Goal: Task Accomplishment & Management: Use online tool/utility

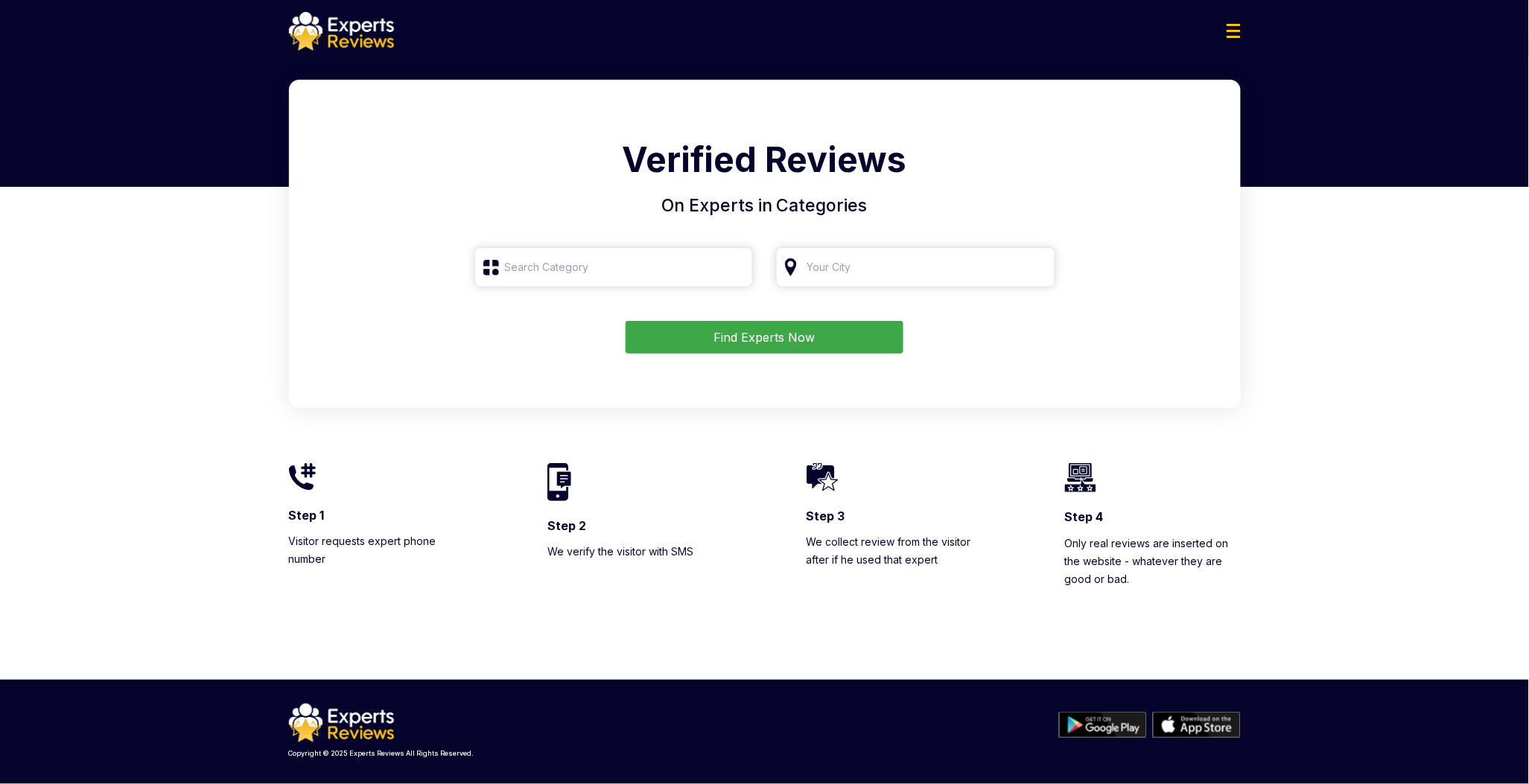
type input "r"
type input "roofing"
click at [923, 257] on input "search" at bounding box center [916, 267] width 279 height 41
type input "Houston, TX"
click at [777, 340] on button "Find Experts Now" at bounding box center [764, 338] width 278 height 33
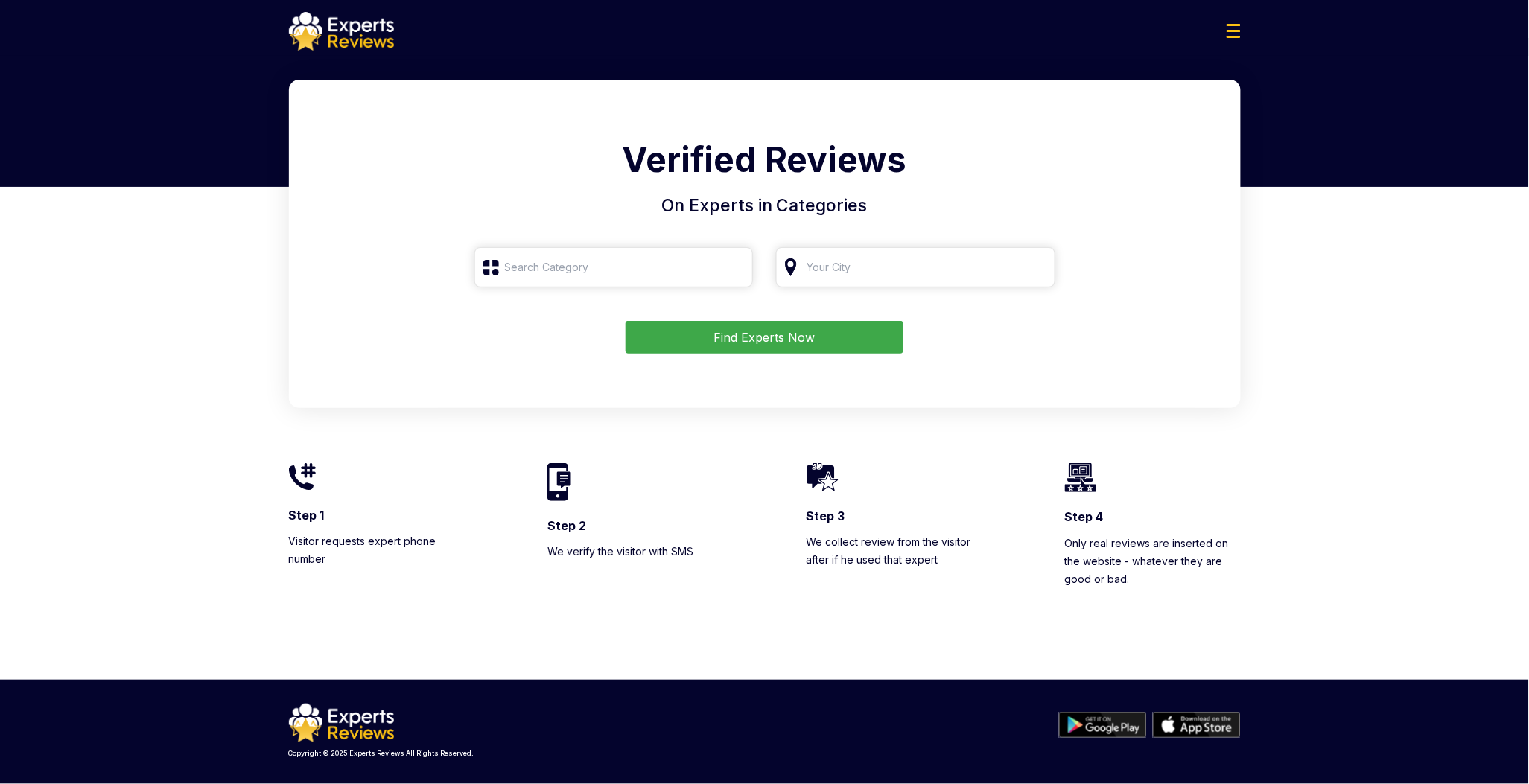
type input "roofing"
click at [772, 311] on form "roofing Find Experts Now" at bounding box center [765, 300] width 916 height 107
click at [760, 347] on button "Find Experts Now" at bounding box center [764, 338] width 278 height 33
type input "roofing"
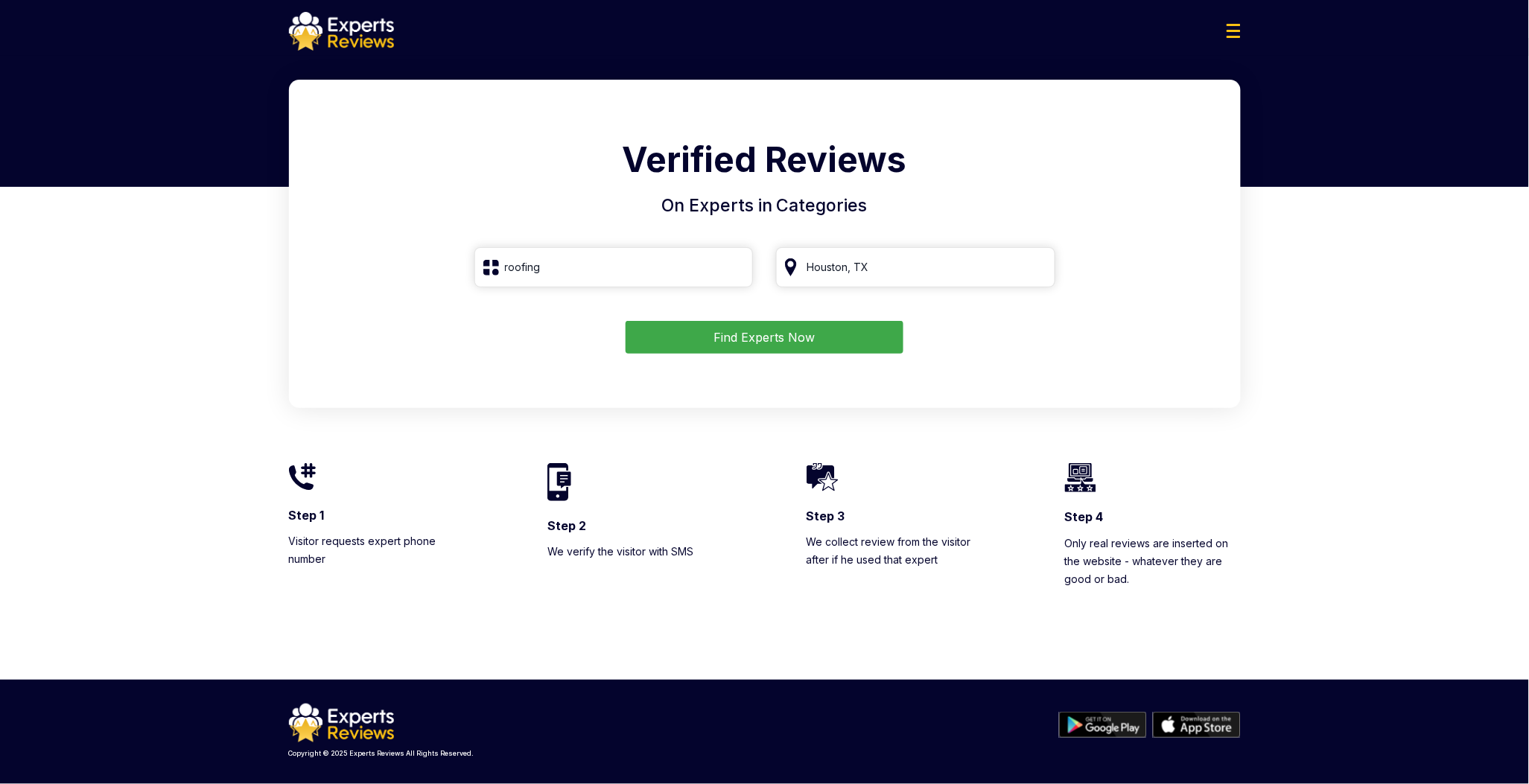
click at [1216, 34] on div at bounding box center [765, 32] width 976 height 39
click at [1235, 34] on img at bounding box center [1233, 31] width 14 height 14
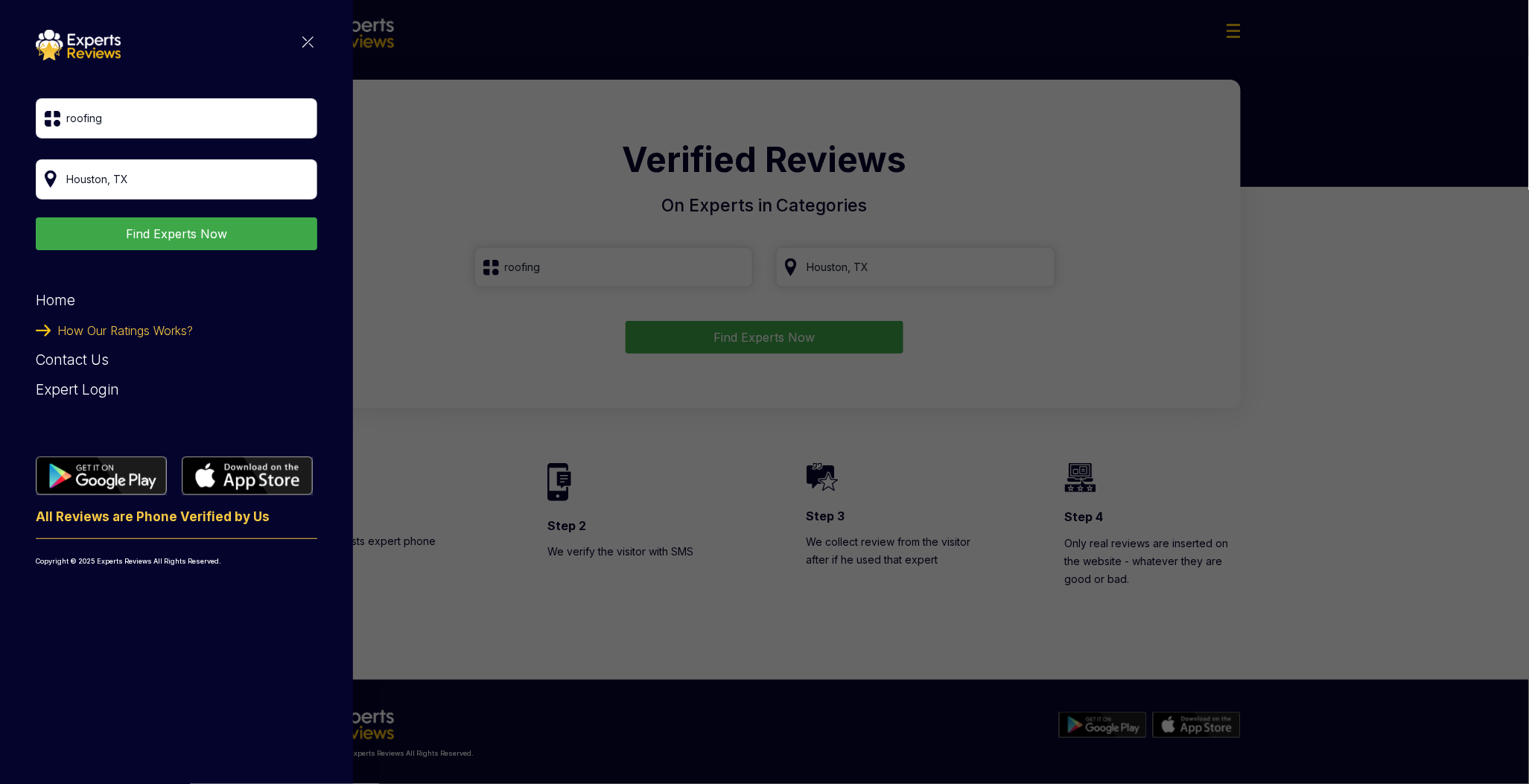
click at [90, 352] on link "Contact Us" at bounding box center [72, 359] width 73 height 17
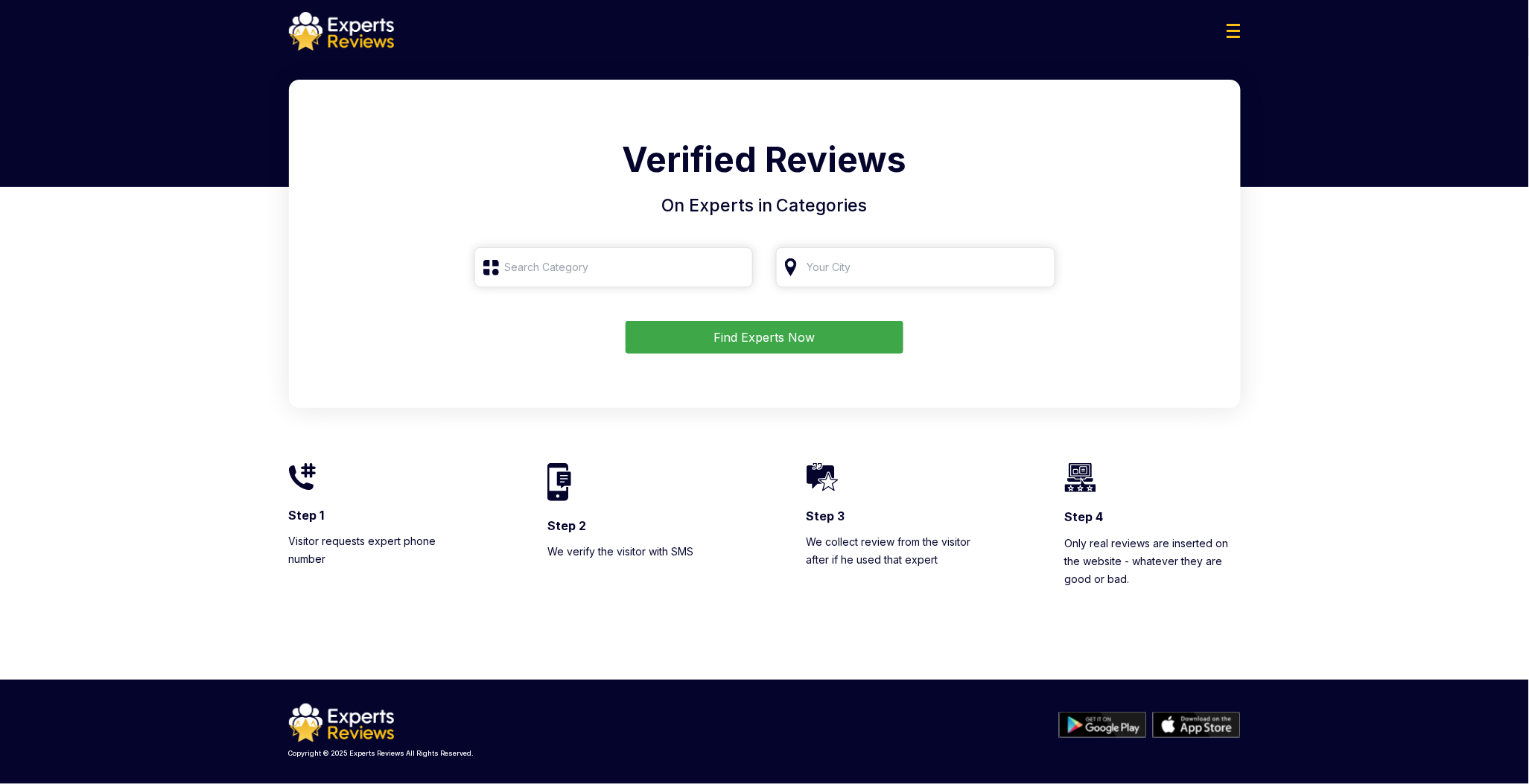
type input "roofing"
click at [814, 342] on button "Find Experts Now" at bounding box center [764, 338] width 278 height 33
click at [339, 733] on img at bounding box center [342, 723] width 105 height 39
click at [1230, 29] on img at bounding box center [1233, 31] width 14 height 14
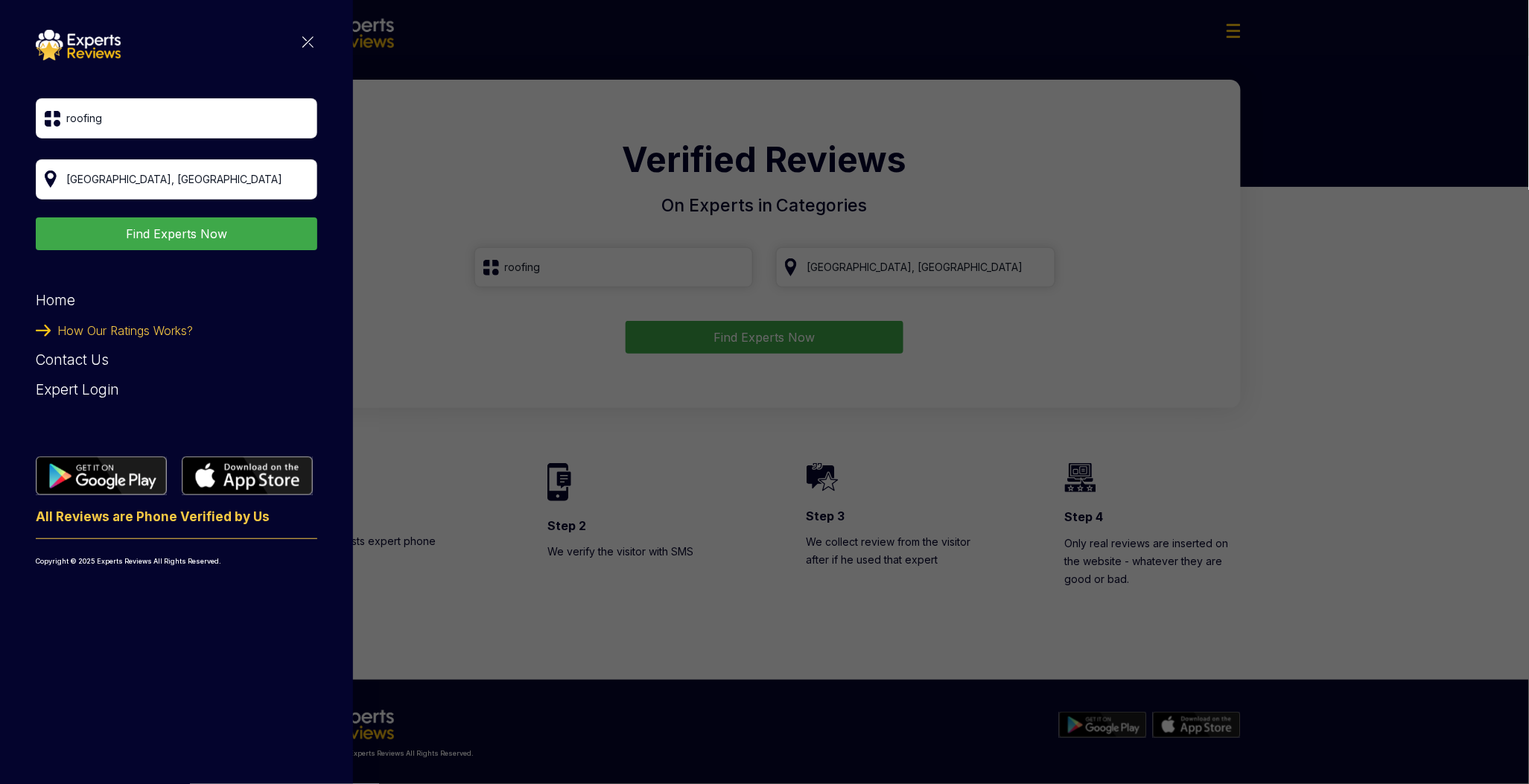
click at [88, 362] on link "Contact Us" at bounding box center [72, 359] width 73 height 17
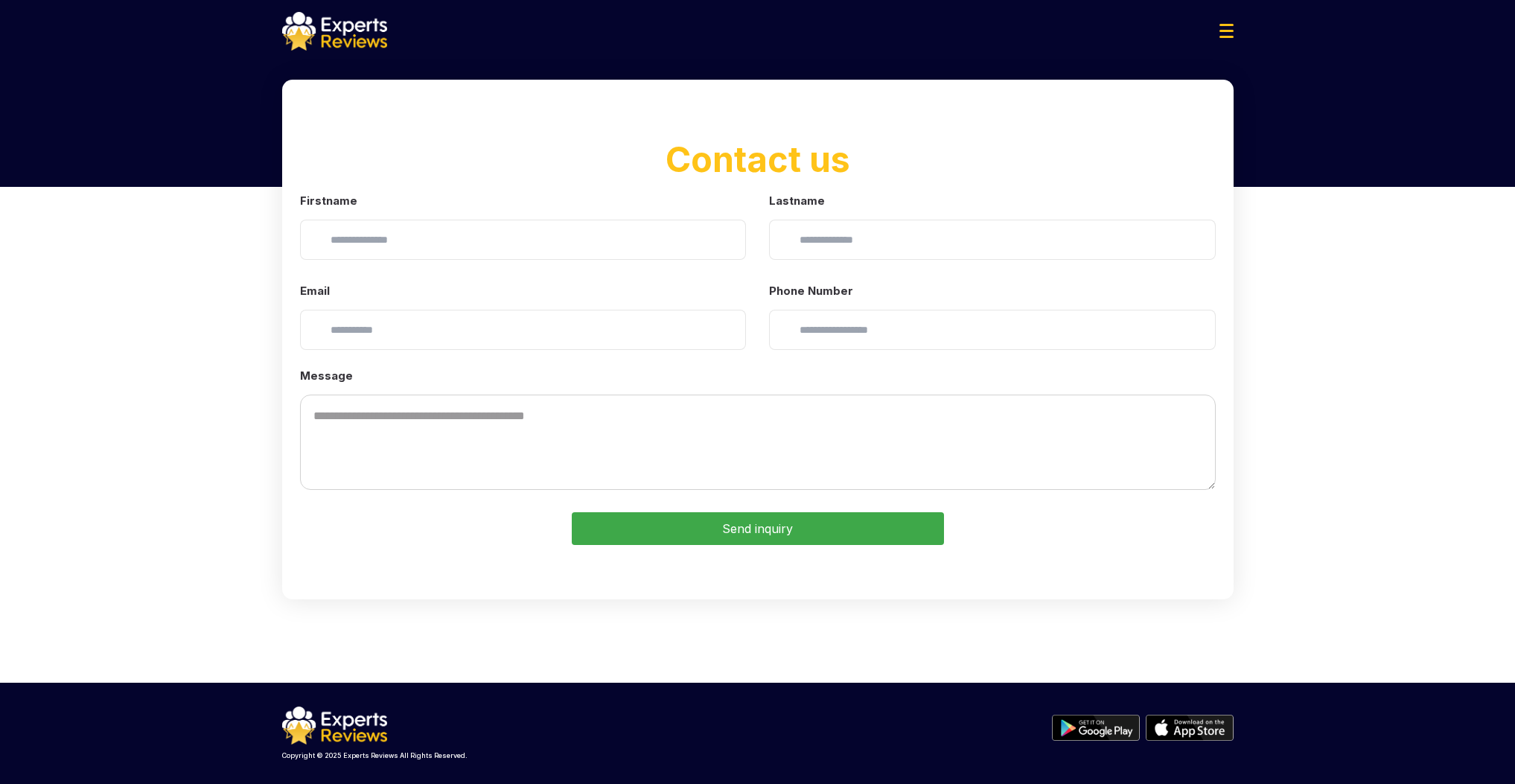
scroll to position [4, 0]
